Goal: Task Accomplishment & Management: Manage account settings

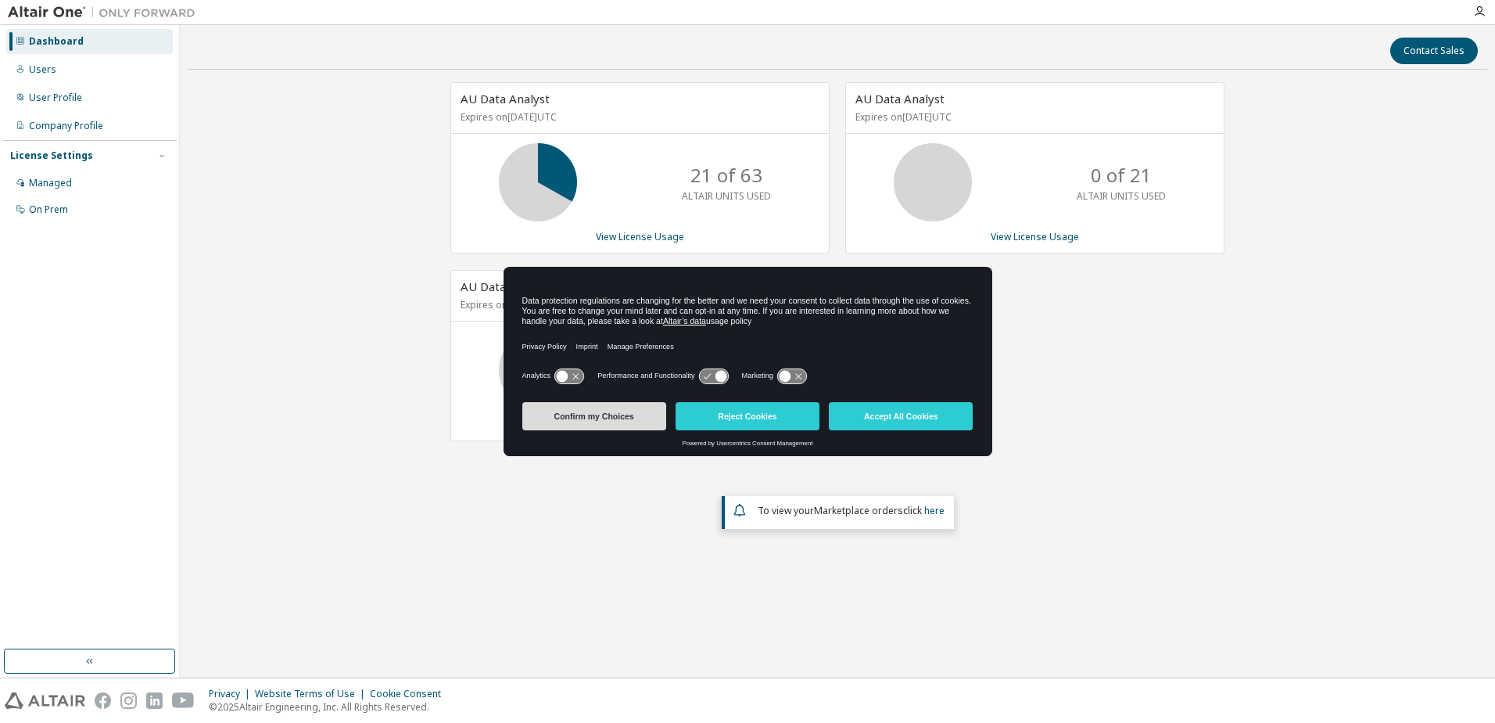
click at [591, 419] on button "Confirm my Choices" at bounding box center [594, 416] width 144 height 28
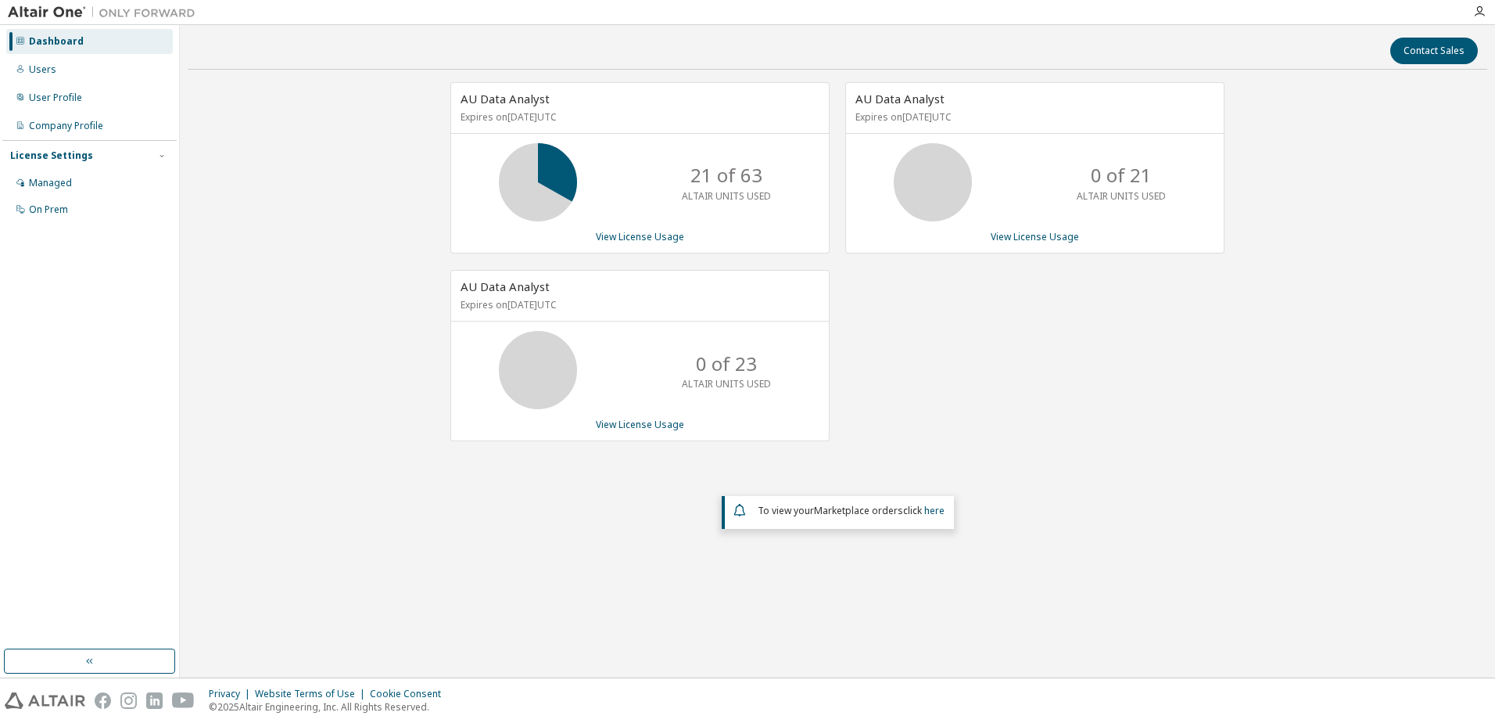
click at [239, 251] on div "AU Data Analyst Expires on [DATE] UTC 21 of 63 ALTAIR UNITS USED View License U…" at bounding box center [838, 317] width 1300 height 470
click at [51, 70] on div "Users" at bounding box center [42, 69] width 27 height 13
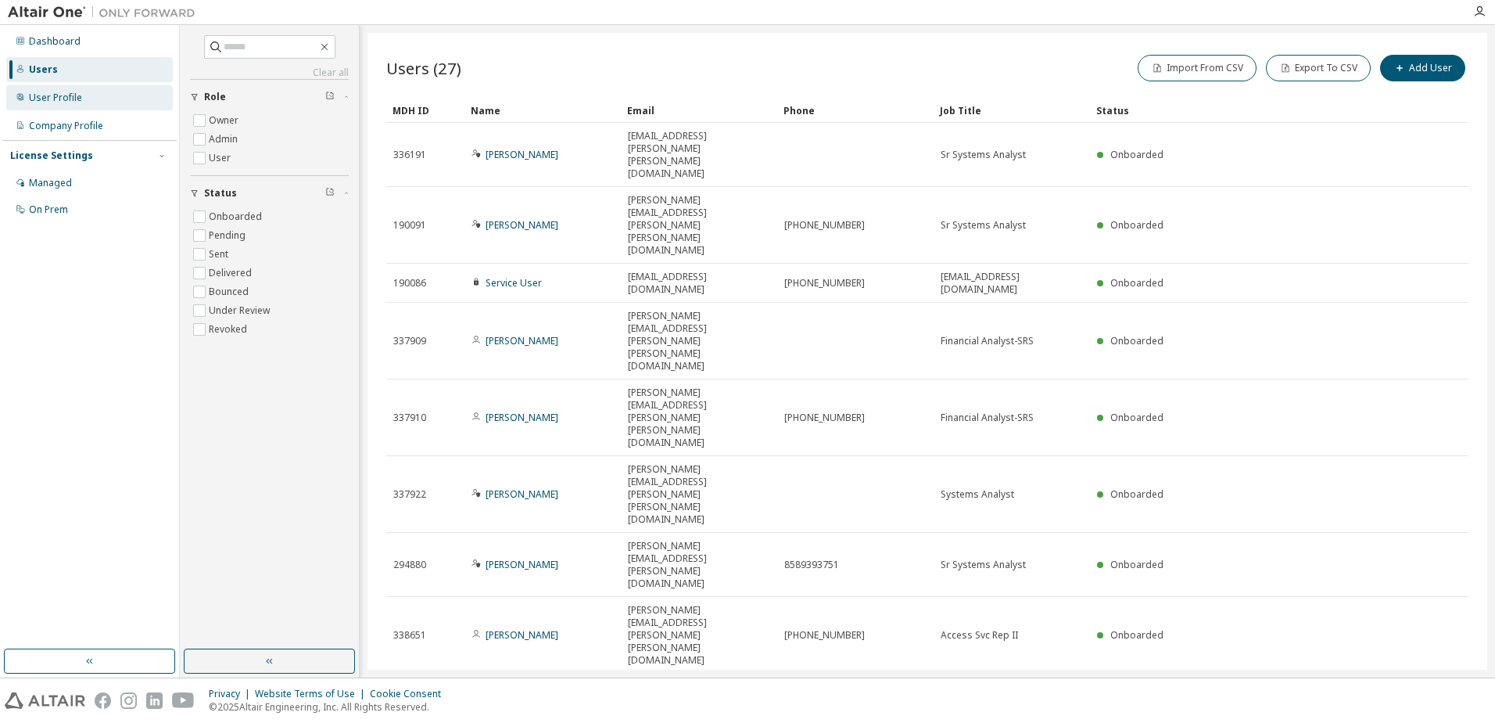
click at [63, 99] on div "User Profile" at bounding box center [55, 98] width 53 height 13
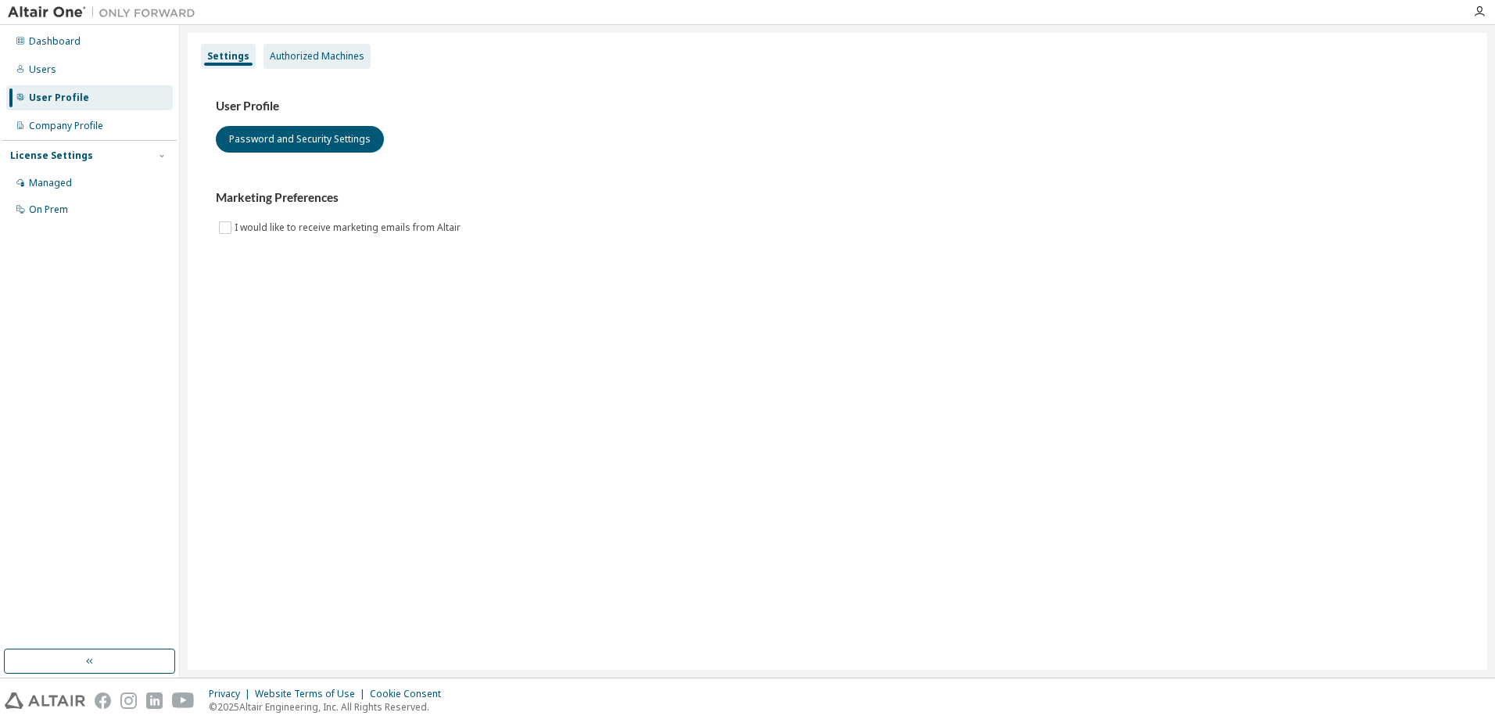
click at [316, 56] on div "Authorized Machines" at bounding box center [317, 56] width 95 height 13
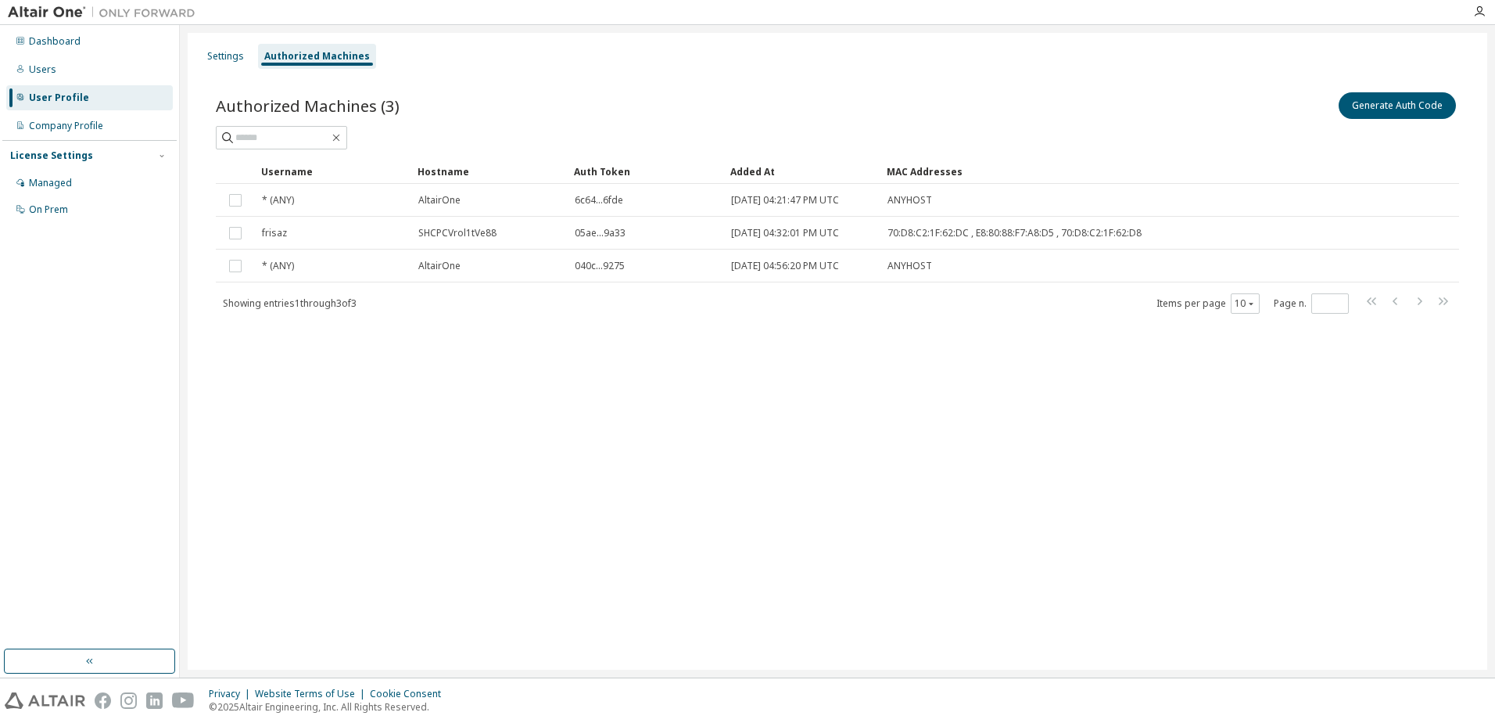
click at [901, 389] on div "Settings Authorized Machines Authorized Machines (3) Generate Auth Code Clear L…" at bounding box center [838, 351] width 1300 height 637
